Goal: Task Accomplishment & Management: Complete application form

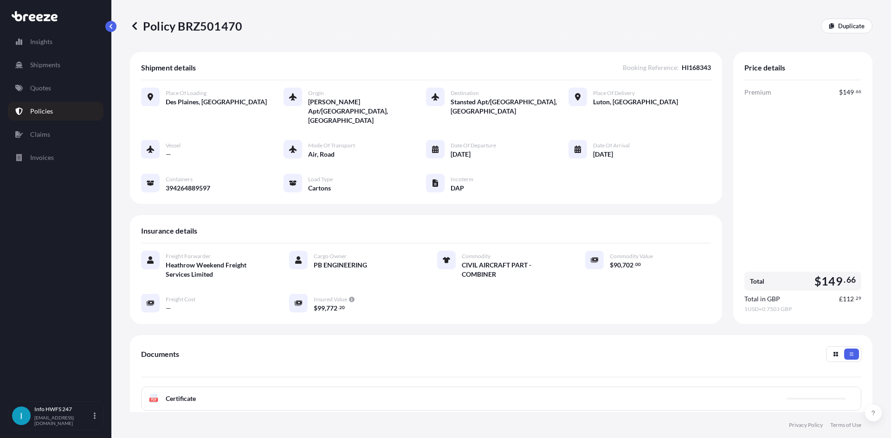
scroll to position [46, 0]
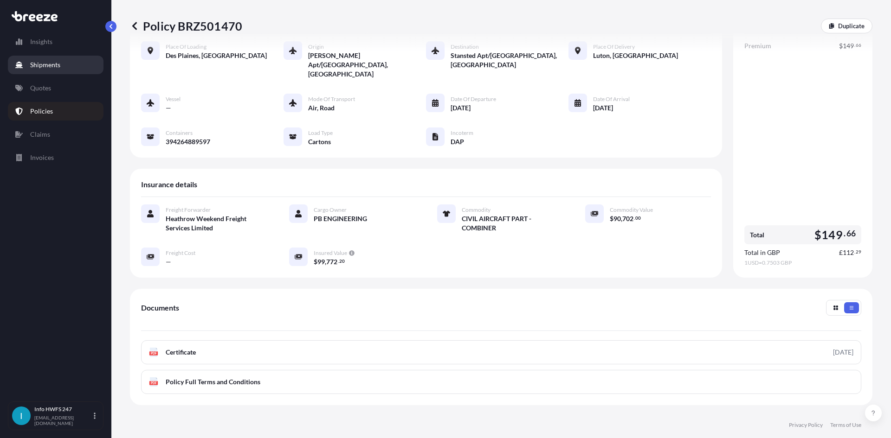
click at [68, 63] on link "Shipments" at bounding box center [56, 65] width 96 height 19
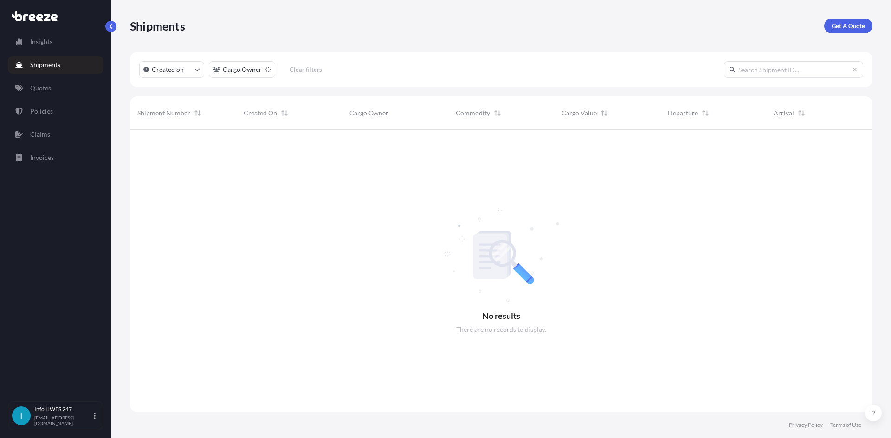
scroll to position [309, 735]
click at [838, 27] on p "Get A Quote" at bounding box center [847, 25] width 33 height 9
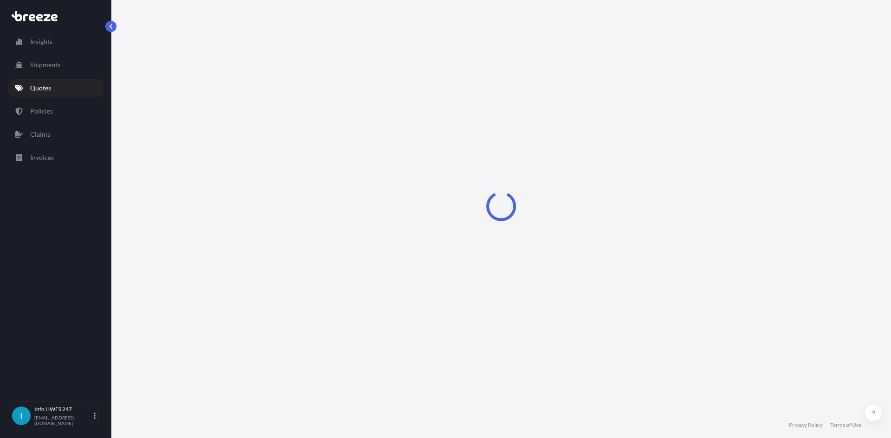
select select "Road"
select select "Air"
select select "1"
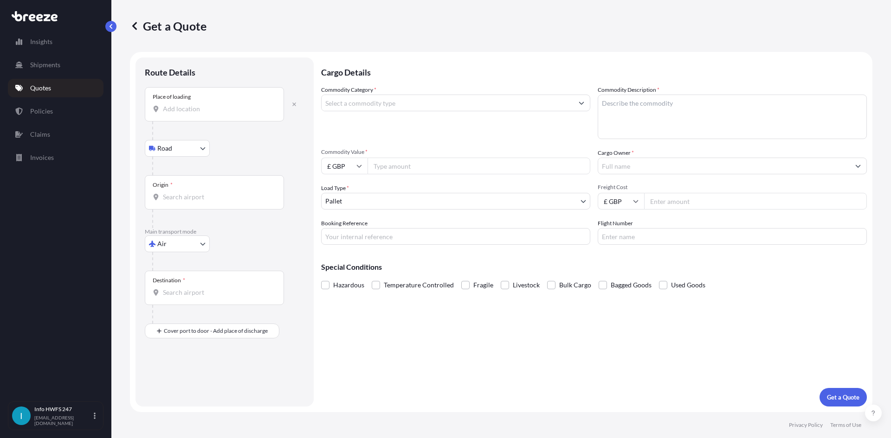
click at [224, 111] on input "Place of loading" at bounding box center [218, 108] width 110 height 9
type input "Farnborough GU14 6XA, [GEOGRAPHIC_DATA]"
click at [212, 204] on input "Origin *" at bounding box center [218, 200] width 110 height 9
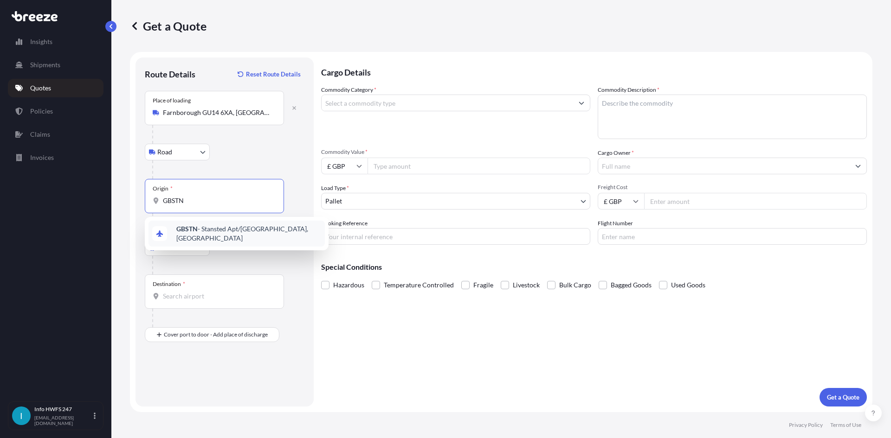
click at [236, 233] on span "GBSTN - Stansted Apt/[GEOGRAPHIC_DATA], [GEOGRAPHIC_DATA]" at bounding box center [248, 234] width 145 height 19
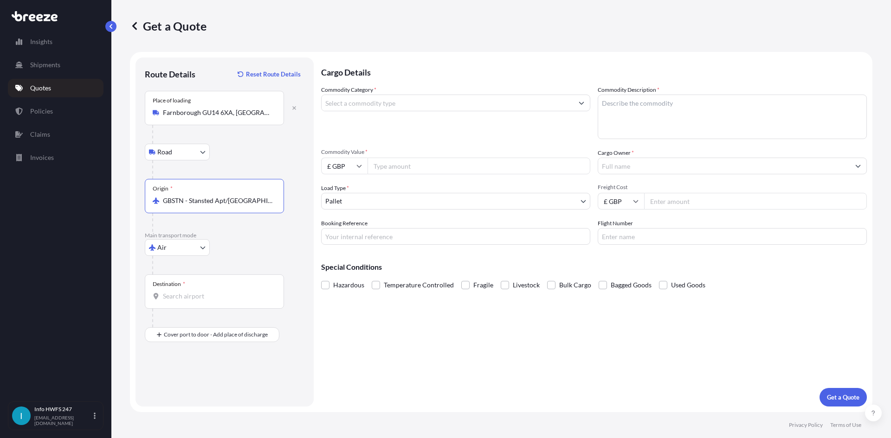
type input "GBSTN - Stansted Apt/[GEOGRAPHIC_DATA], [GEOGRAPHIC_DATA]"
click at [206, 306] on div "Destination *" at bounding box center [214, 292] width 139 height 34
click at [206, 301] on input "Destination *" at bounding box center [218, 296] width 110 height 9
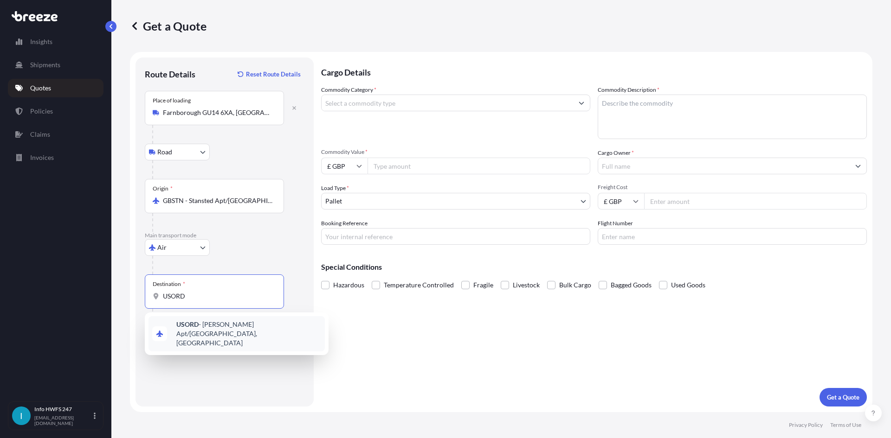
click at [207, 329] on span "USORD - [PERSON_NAME] Apt/[GEOGRAPHIC_DATA], [GEOGRAPHIC_DATA]" at bounding box center [248, 334] width 145 height 28
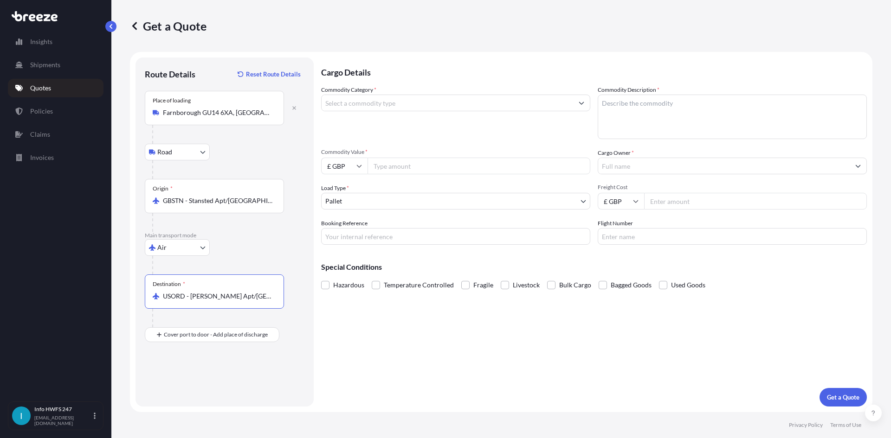
type input "USORD - [PERSON_NAME] Apt/[GEOGRAPHIC_DATA], [GEOGRAPHIC_DATA]"
click at [184, 380] on input "Place of Discharge" at bounding box center [218, 384] width 110 height 9
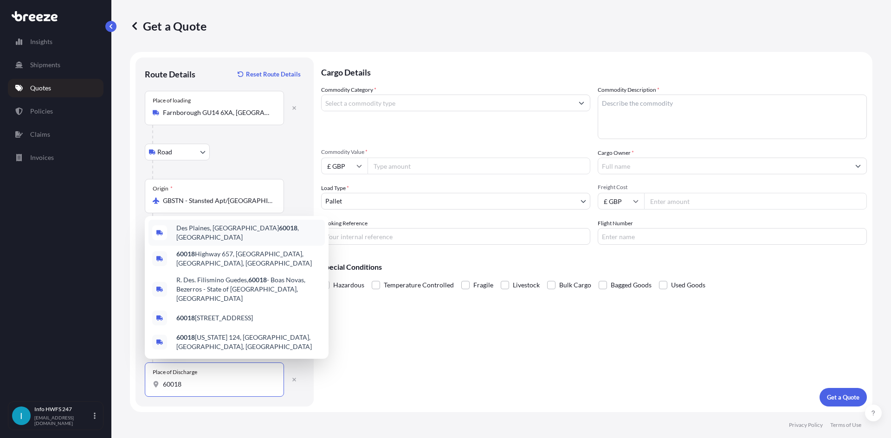
click at [225, 245] on div "Des Plaines, IL 60018 , [GEOGRAPHIC_DATA]" at bounding box center [236, 233] width 176 height 26
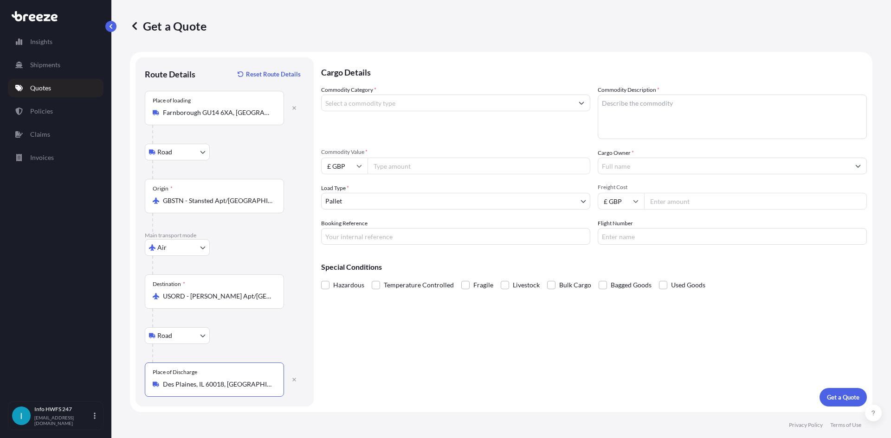
type input "Des Plaines, IL 60018, [GEOGRAPHIC_DATA]"
click at [366, 103] on input "Commodity Category *" at bounding box center [447, 103] width 251 height 17
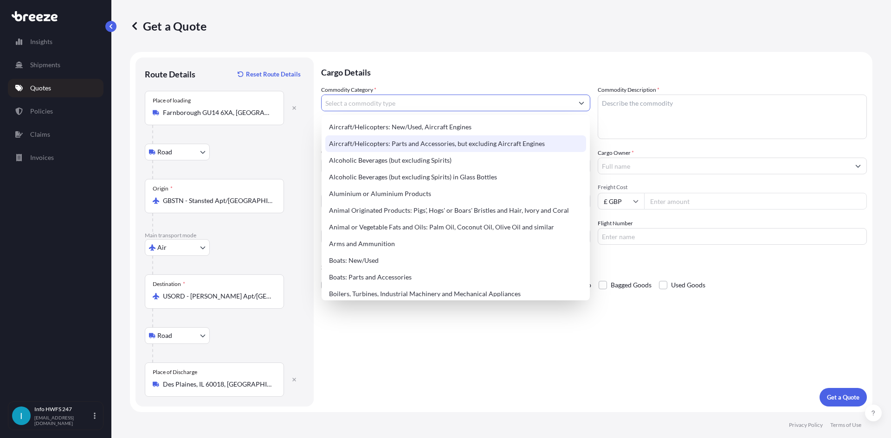
click at [380, 139] on div "Aircraft/Helicopters: Parts and Accessories, but excluding Aircraft Engines" at bounding box center [455, 143] width 261 height 17
type input "Aircraft/Helicopters: Parts and Accessories, but excluding Aircraft Engines"
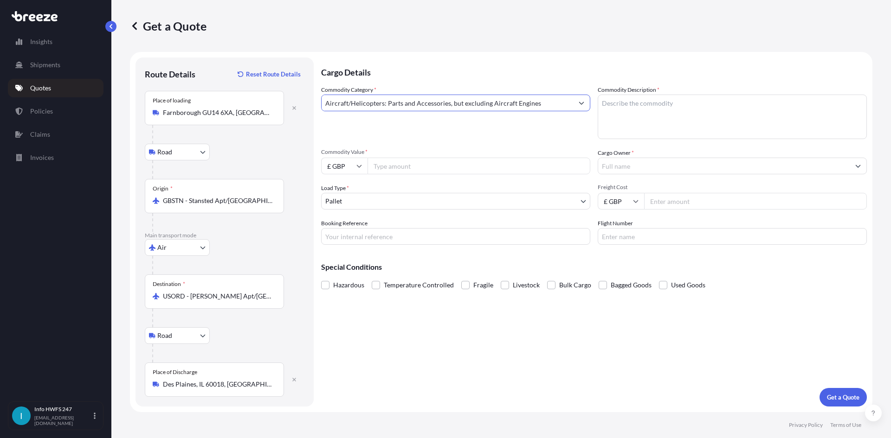
click at [666, 115] on textarea "Commodity Description *" at bounding box center [732, 117] width 269 height 45
type textarea "CIVIL AIRCRAFT PART - WINDOW ASSY"
click at [334, 166] on input "£ GBP" at bounding box center [344, 166] width 46 height 17
click at [346, 229] on div "$ USD" at bounding box center [344, 231] width 39 height 18
type input "$ USD"
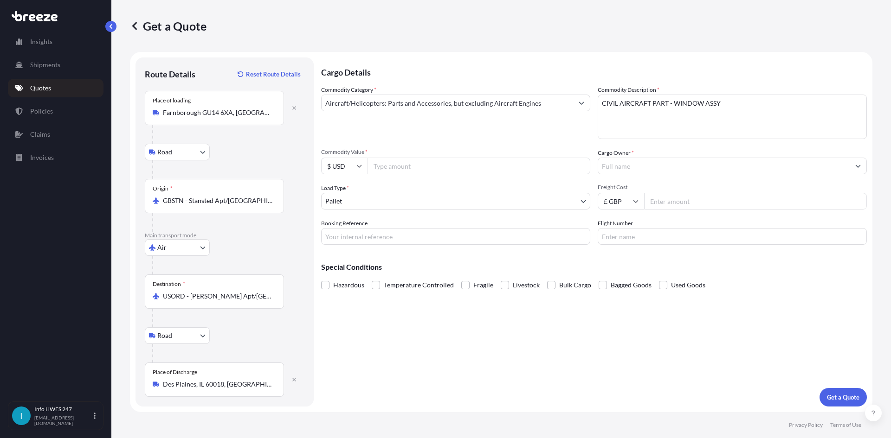
click at [389, 166] on input "Commodity Value *" at bounding box center [478, 166] width 223 height 17
type input "50809"
click at [653, 164] on input "Cargo Owner *" at bounding box center [723, 166] width 251 height 17
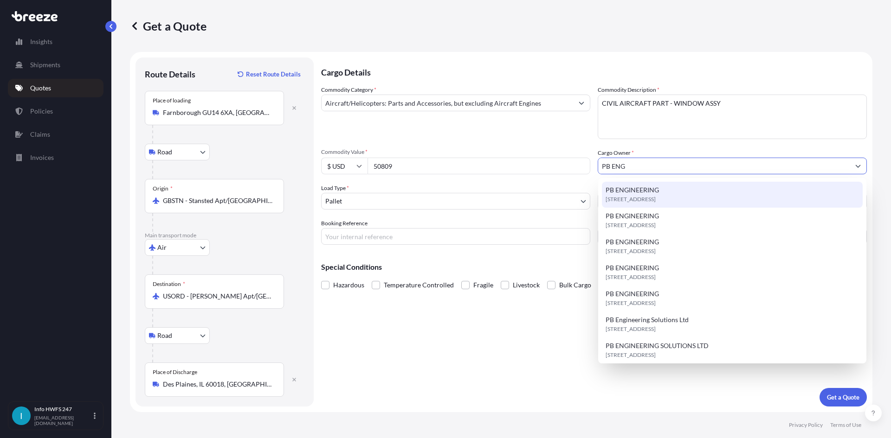
click at [652, 195] on span "[STREET_ADDRESS]" at bounding box center [631, 199] width 50 height 9
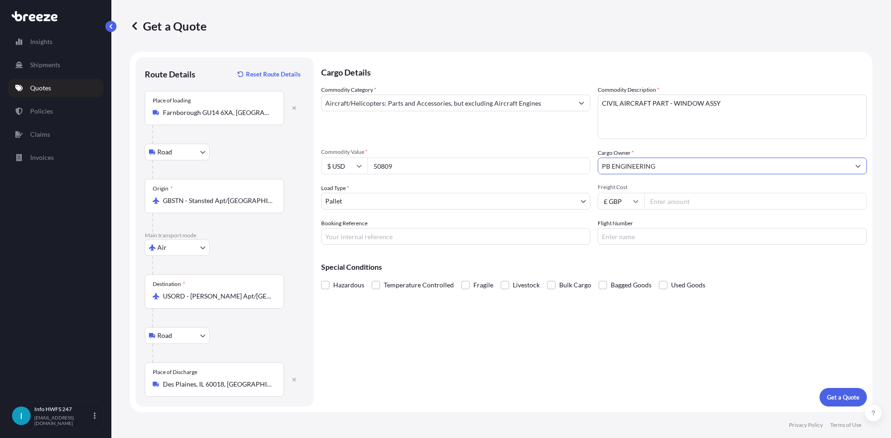
type input "PB ENGINEERING"
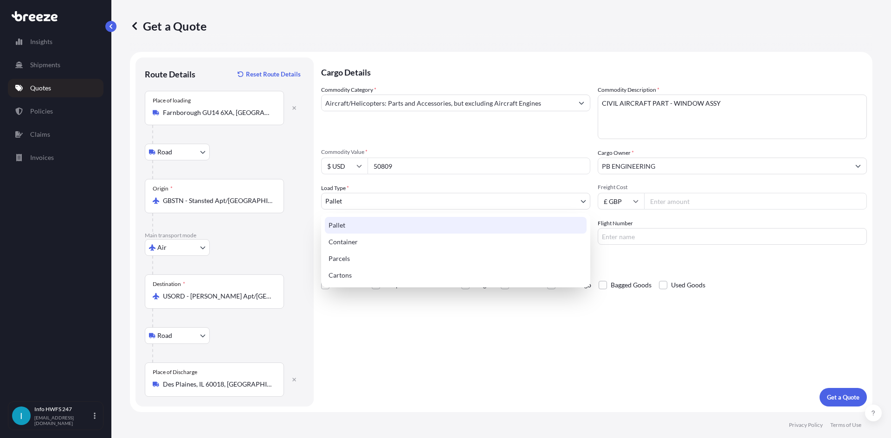
click at [474, 204] on body "15 options available. 3 options available. 0 options available. 7 options avail…" at bounding box center [445, 219] width 891 height 438
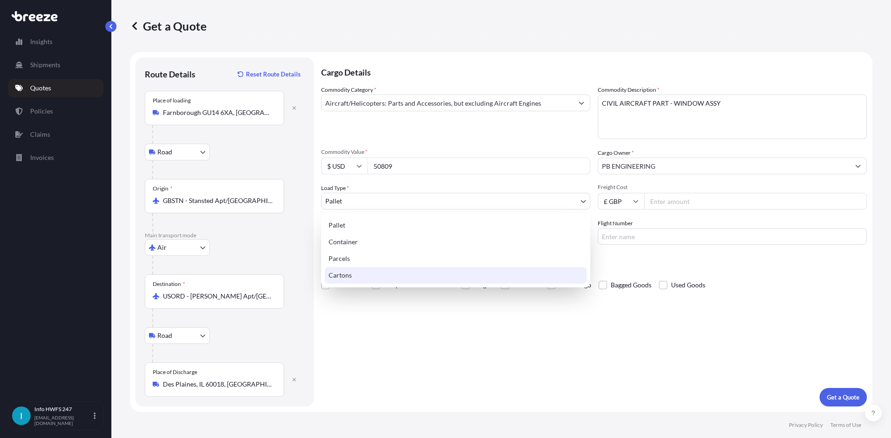
drag, startPoint x: 421, startPoint y: 284, endPoint x: 416, endPoint y: 283, distance: 5.3
click at [419, 283] on div "Pallet Container Parcels Cartons" at bounding box center [455, 250] width 269 height 74
select select "4"
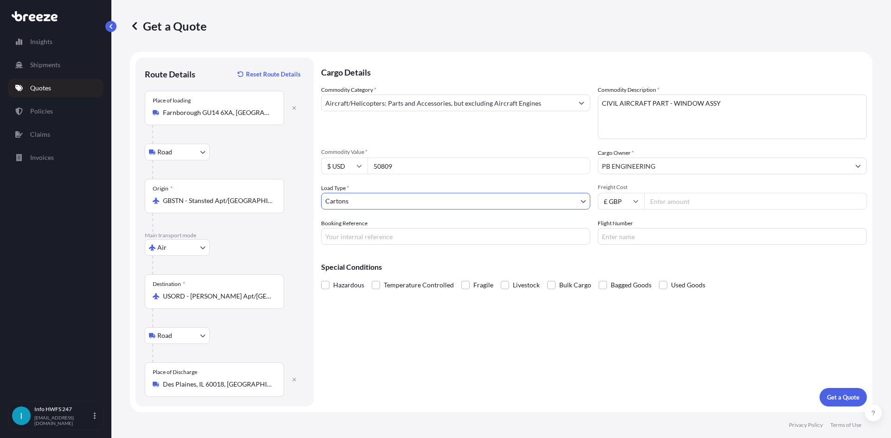
click at [394, 236] on input "Booking Reference" at bounding box center [455, 236] width 269 height 17
type input "HE168326"
click at [634, 385] on div "Cargo Details Commodity Category * Aircraft/Helicopters: Parts and Accessories,…" at bounding box center [594, 232] width 546 height 349
click at [826, 395] on button "Get a Quote" at bounding box center [842, 397] width 47 height 19
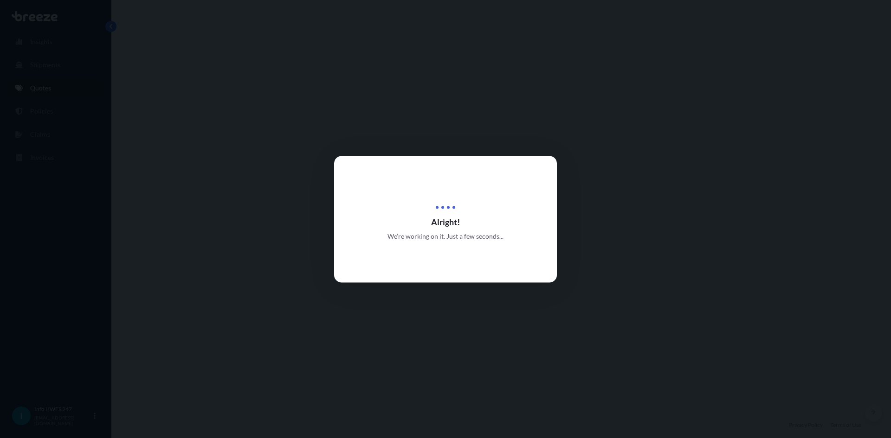
select select "Road"
select select "Air"
select select "Road"
select select "4"
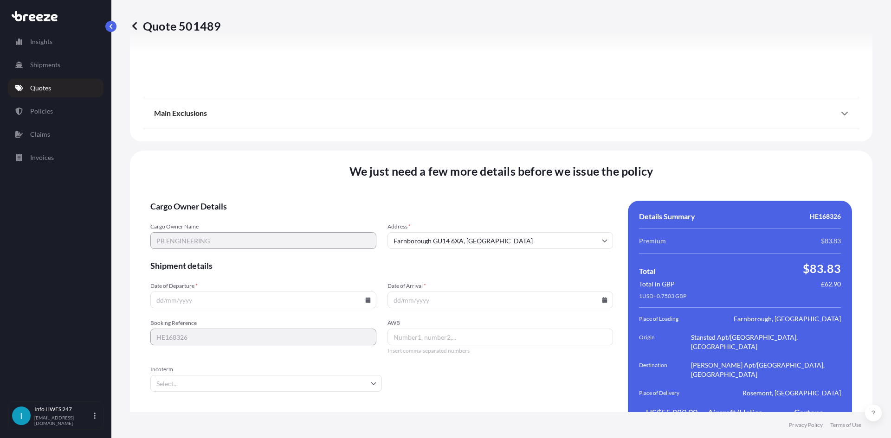
scroll to position [1210, 0]
click at [271, 291] on input "Date of Departure *" at bounding box center [263, 299] width 226 height 17
click at [365, 297] on icon at bounding box center [368, 300] width 6 height 6
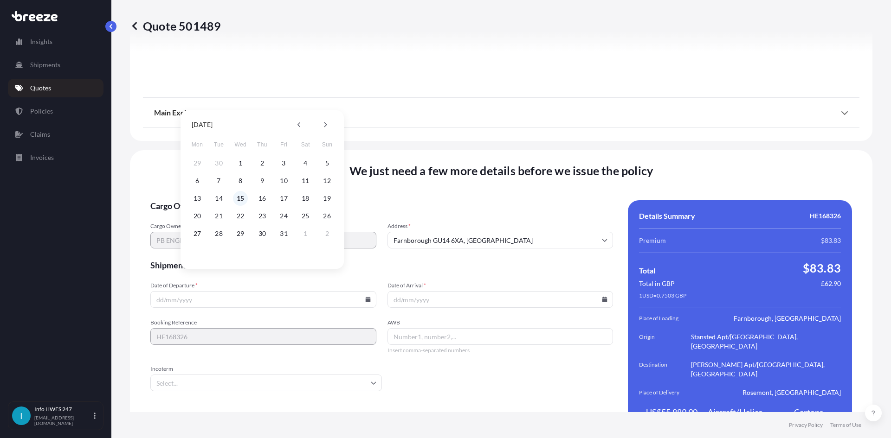
click at [241, 198] on button "15" at bounding box center [240, 198] width 15 height 15
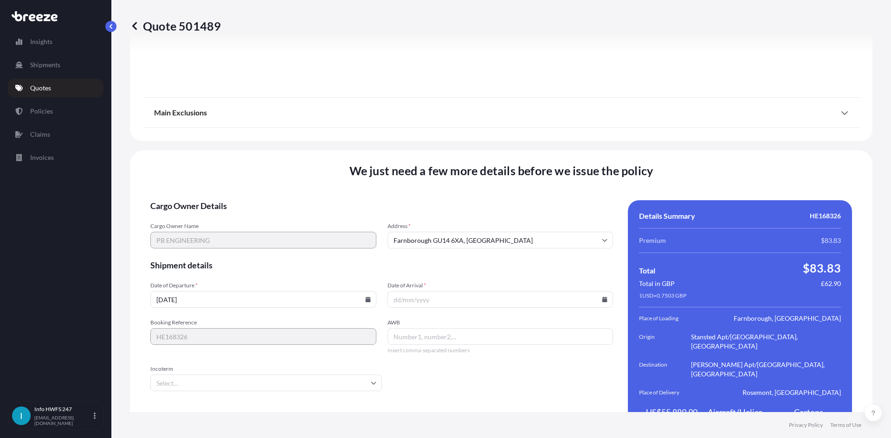
type input "[DATE]"
click at [602, 297] on icon at bounding box center [604, 300] width 5 height 6
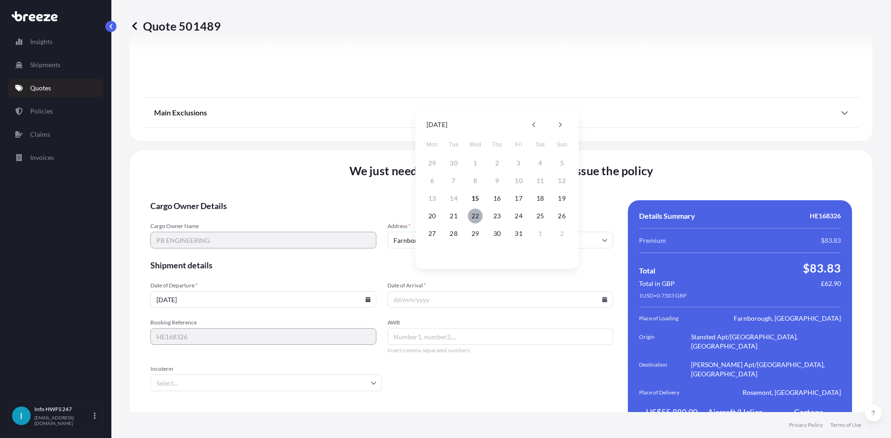
click at [472, 217] on button "22" at bounding box center [475, 216] width 15 height 15
type input "[DATE]"
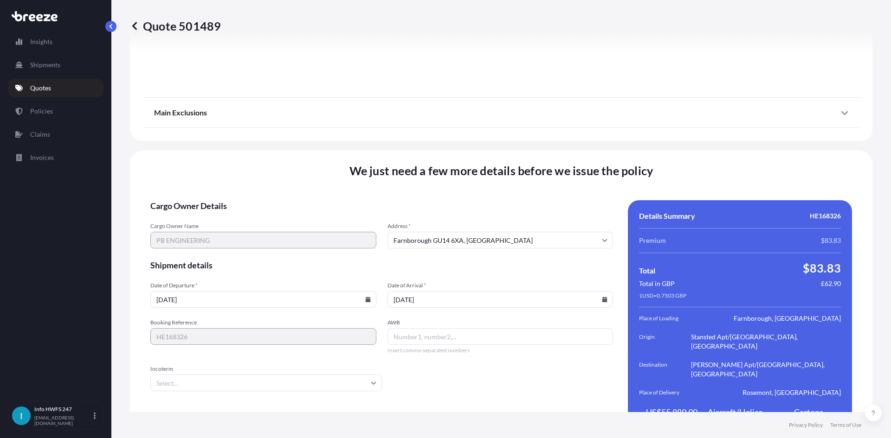
click at [426, 329] on input "AWB" at bounding box center [500, 337] width 226 height 17
paste input "885190800004"
type input "885190800004"
click at [246, 375] on input "Incoterm" at bounding box center [266, 383] width 232 height 17
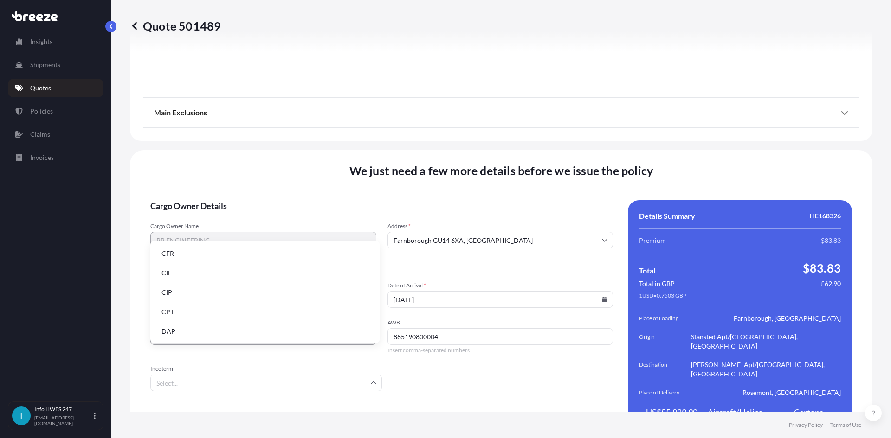
click at [199, 334] on li "DAP" at bounding box center [265, 332] width 222 height 18
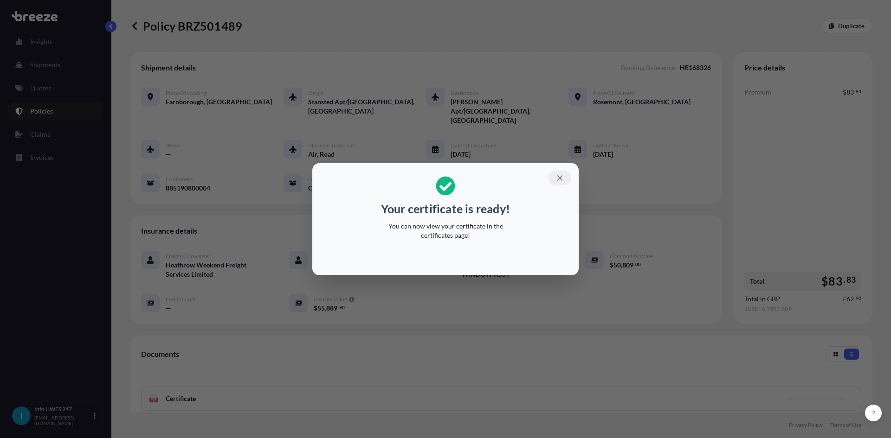
click at [562, 179] on icon "button" at bounding box center [559, 178] width 8 height 8
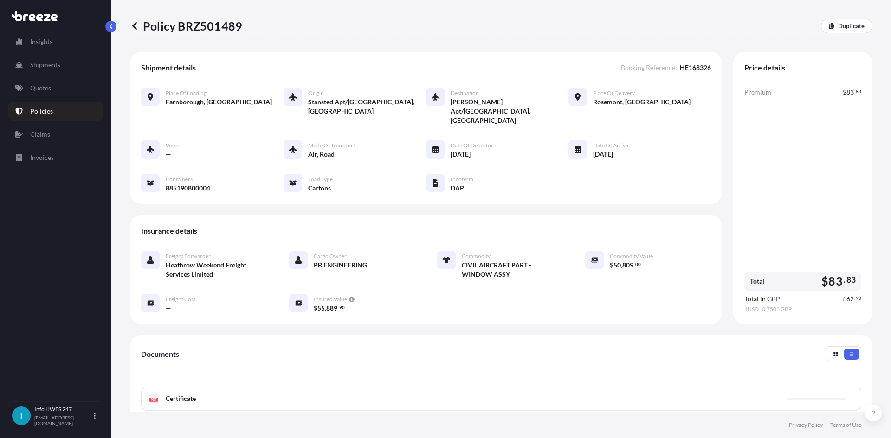
click at [396, 387] on div "PDF Certificate" at bounding box center [501, 399] width 720 height 24
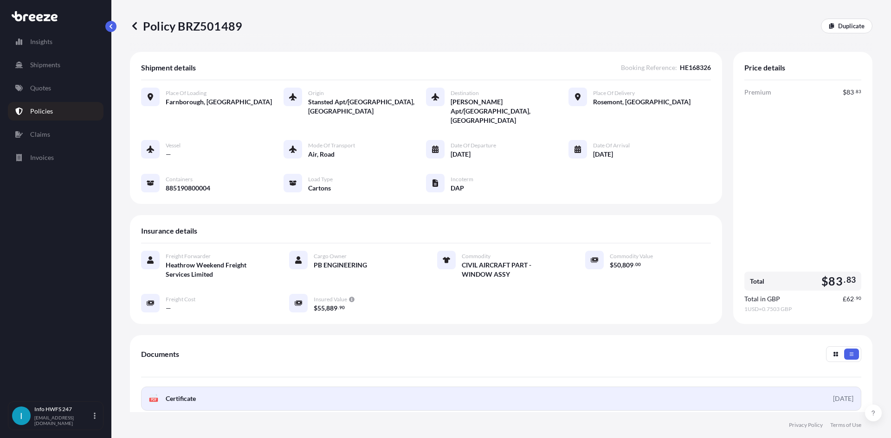
click at [359, 387] on link "PDF Certificate [DATE]" at bounding box center [501, 399] width 720 height 24
